Goal: Task Accomplishment & Management: Use online tool/utility

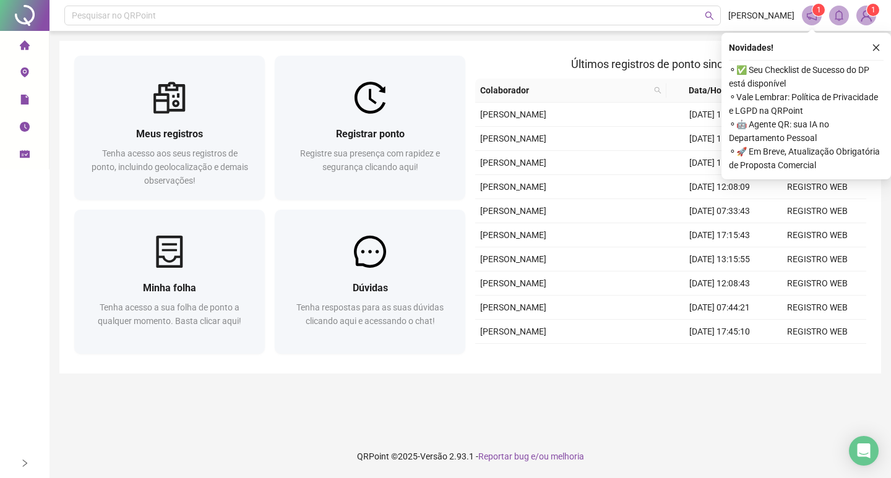
click at [878, 41] on button "button" at bounding box center [875, 47] width 15 height 15
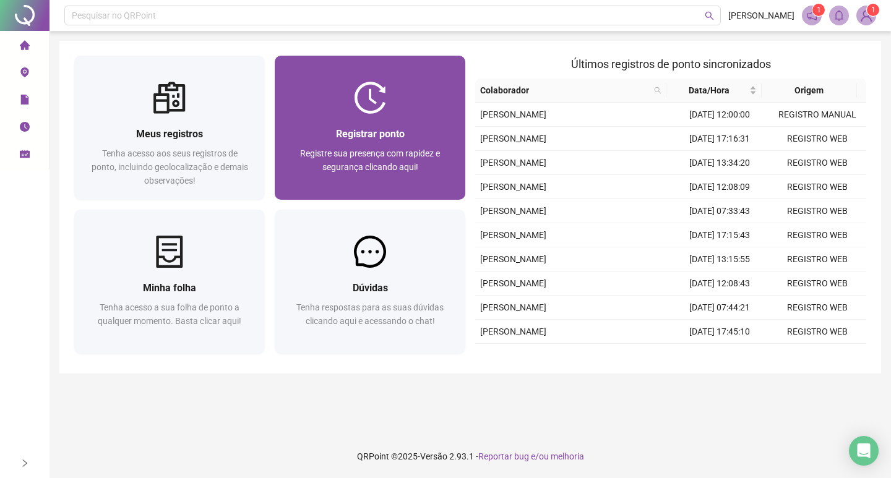
click at [372, 83] on img at bounding box center [370, 98] width 32 height 32
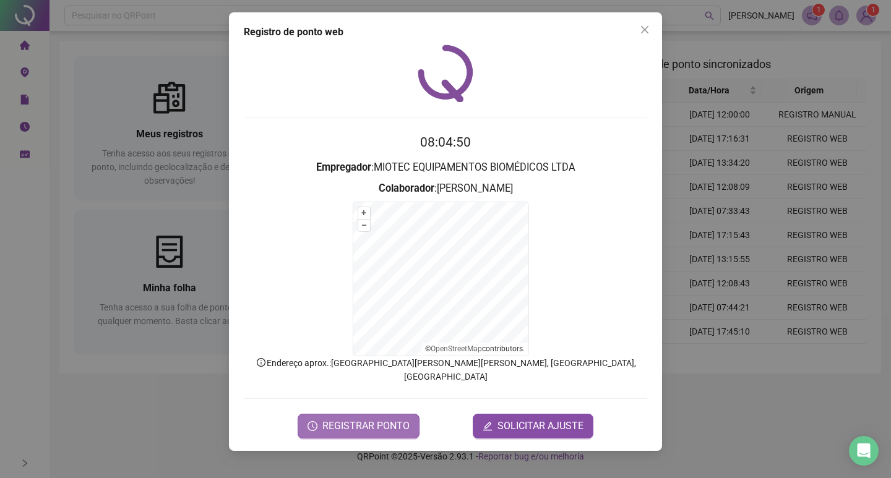
click at [388, 419] on span "REGISTRAR PONTO" at bounding box center [365, 426] width 87 height 15
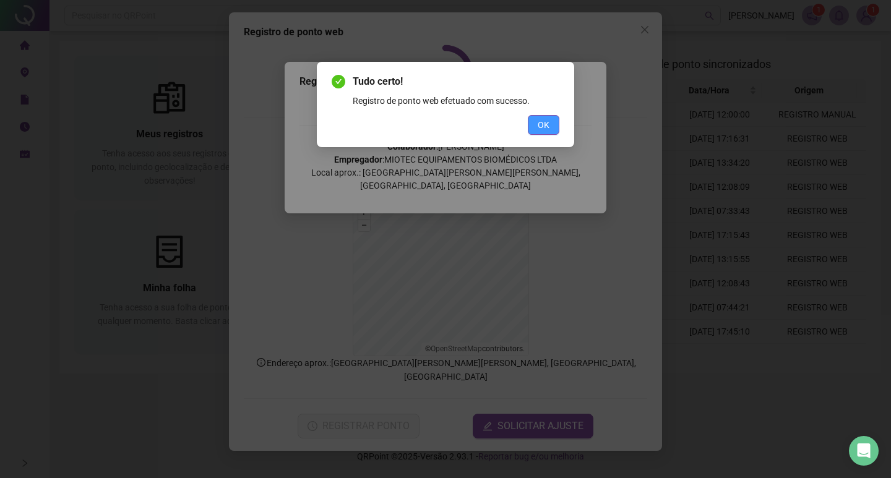
click at [544, 127] on span "OK" at bounding box center [544, 125] width 12 height 14
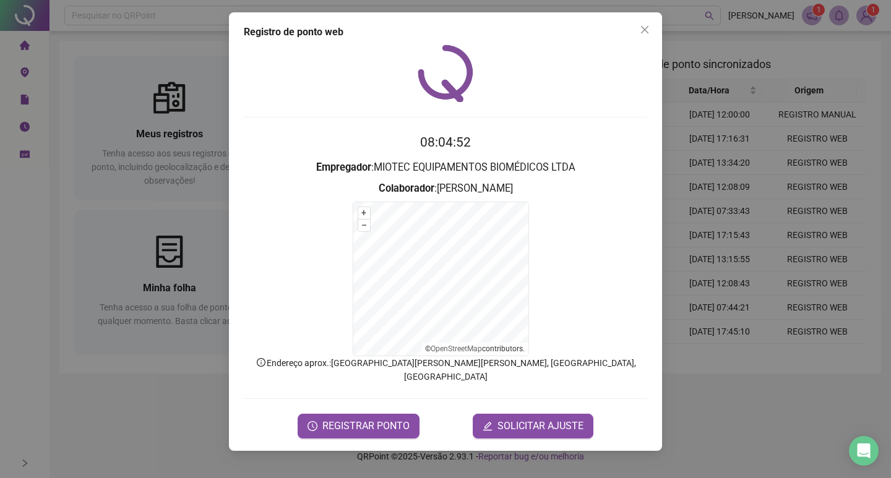
click at [647, 30] on icon "close" at bounding box center [645, 30] width 10 height 10
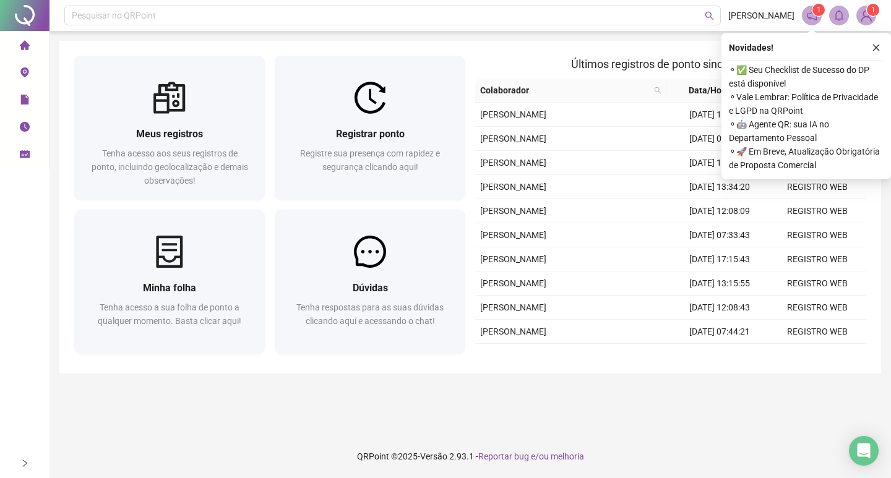
click at [874, 49] on icon "close" at bounding box center [876, 47] width 9 height 9
